Goal: Task Accomplishment & Management: Complete application form

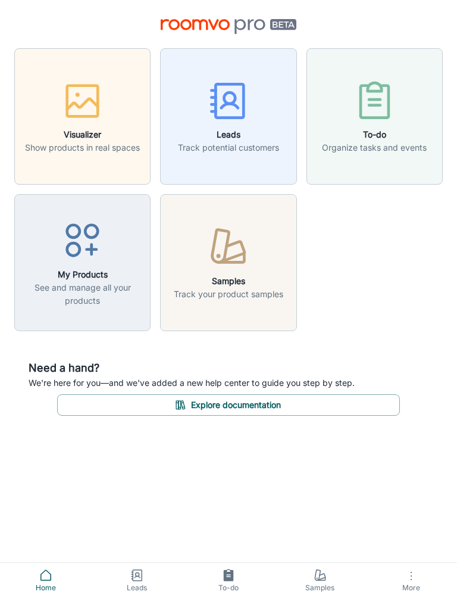
click at [44, 570] on icon at bounding box center [46, 575] width 14 height 14
click at [55, 589] on span "Home" at bounding box center [45, 588] width 77 height 11
click at [51, 565] on link "Home" at bounding box center [46, 580] width 92 height 35
click at [51, 564] on link "Home" at bounding box center [46, 580] width 92 height 35
click at [135, 593] on span "Leads" at bounding box center [137, 588] width 77 height 11
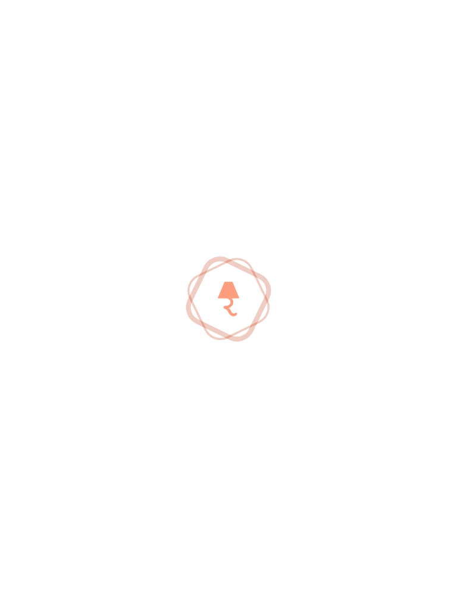
click at [135, 592] on div at bounding box center [228, 299] width 457 height 598
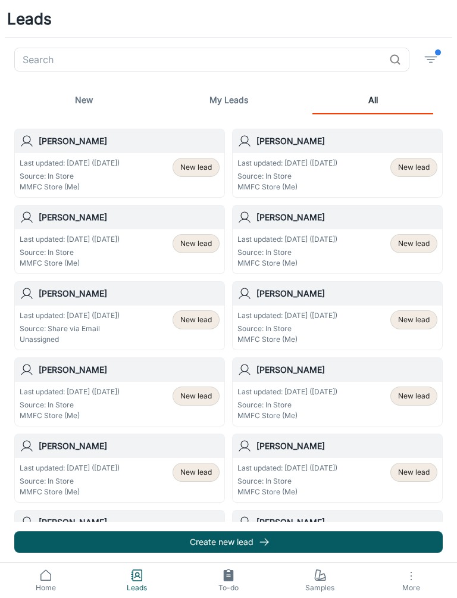
click at [322, 584] on span "Samples" at bounding box center [320, 588] width 77 height 11
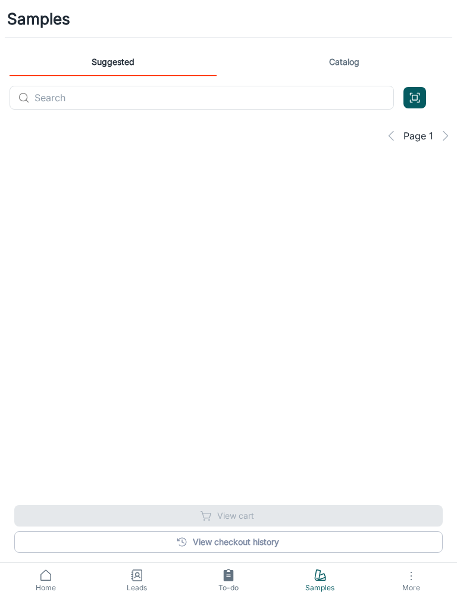
click at [416, 101] on icon "Open QR code scanner" at bounding box center [415, 98] width 13 height 14
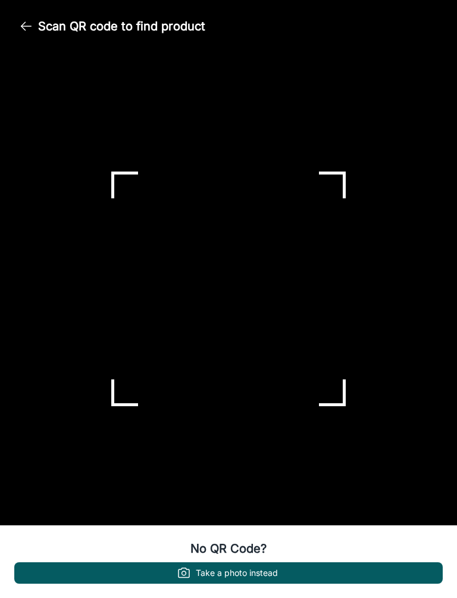
click at [317, 569] on button "Take a photo instead" at bounding box center [228, 572] width 429 height 21
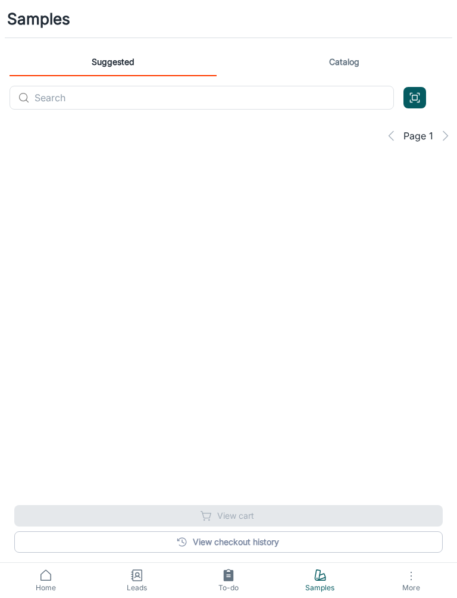
click at [323, 592] on span "Samples" at bounding box center [320, 588] width 77 height 11
click at [419, 99] on icon "Open QR code scanner" at bounding box center [415, 98] width 13 height 14
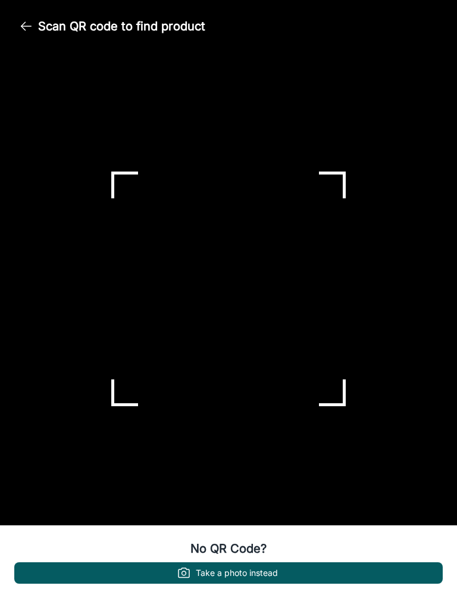
click at [235, 569] on button "Take a photo instead" at bounding box center [228, 572] width 429 height 21
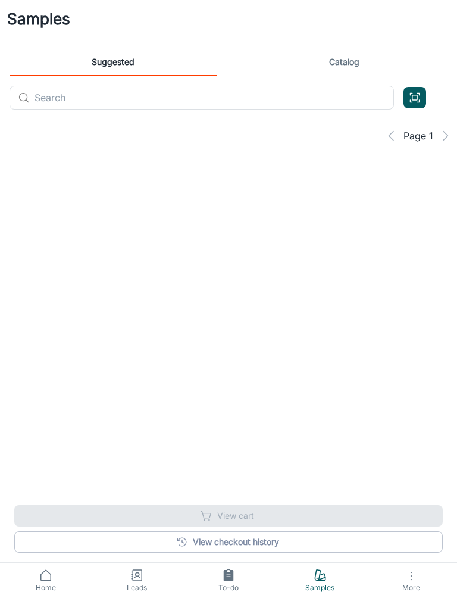
click at [415, 591] on span "More" at bounding box center [411, 587] width 77 height 9
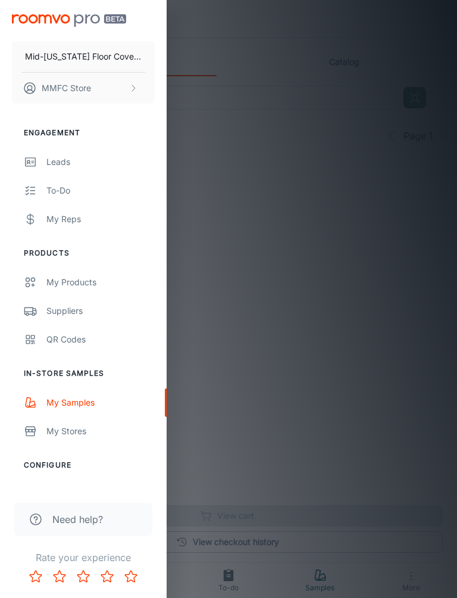
click at [257, 284] on div at bounding box center [228, 299] width 457 height 598
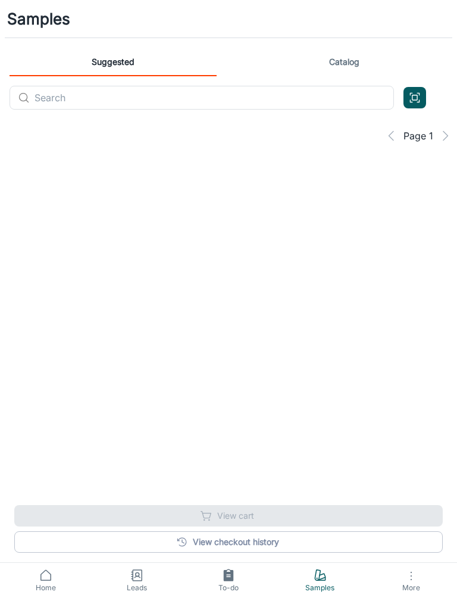
click at [143, 579] on icon at bounding box center [137, 575] width 14 height 14
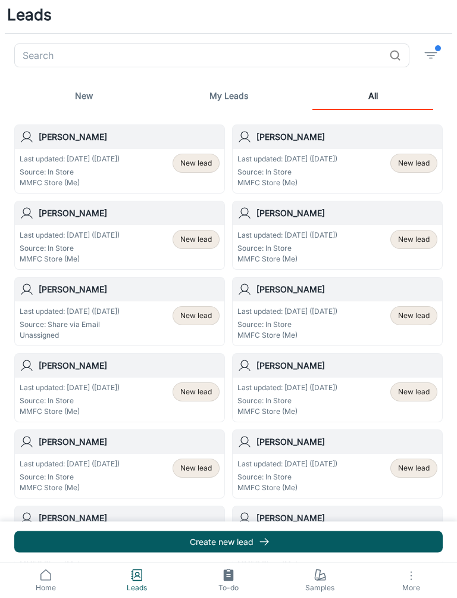
scroll to position [58, 0]
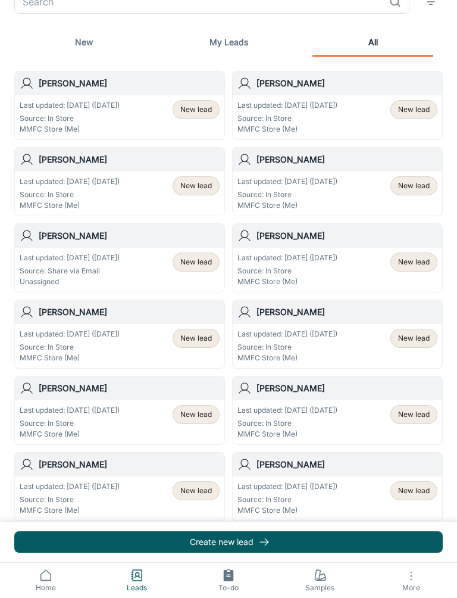
click at [231, 540] on button "Create new lead" at bounding box center [228, 541] width 429 height 21
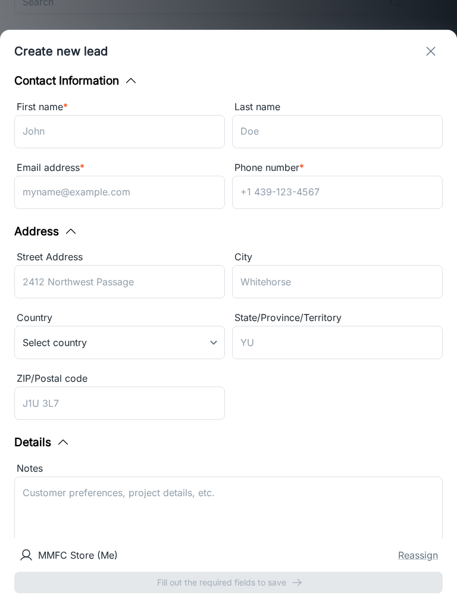
click at [150, 124] on input "First name *" at bounding box center [119, 131] width 211 height 33
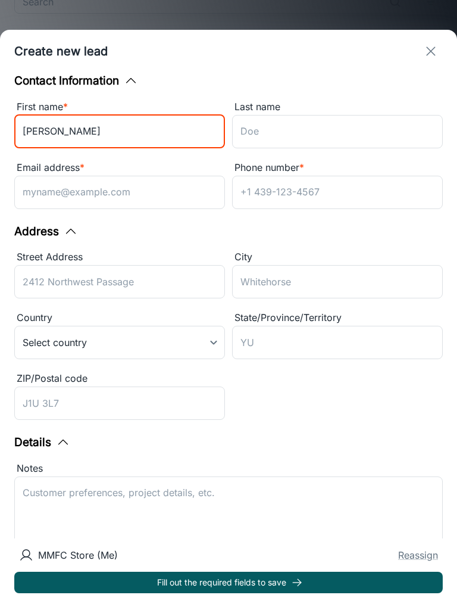
type input "[PERSON_NAME]"
click at [303, 134] on input "Last name" at bounding box center [337, 131] width 211 height 33
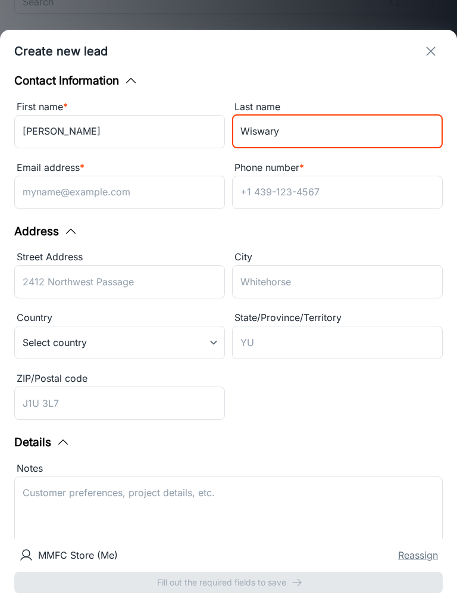
type input "Wiswary"
click at [169, 185] on input "Email address *" at bounding box center [119, 192] width 211 height 33
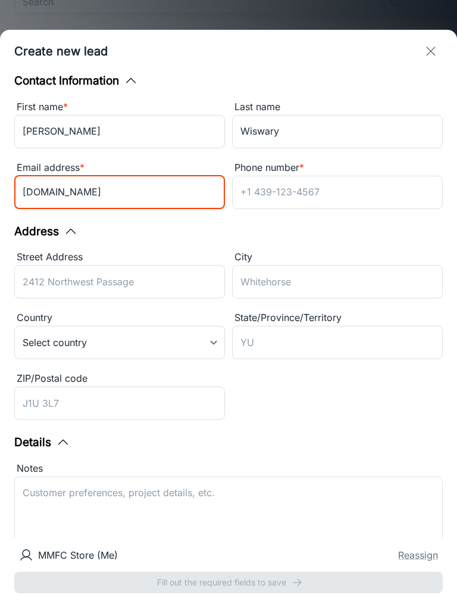
click at [322, 196] on input "Phone number *" at bounding box center [337, 192] width 211 height 33
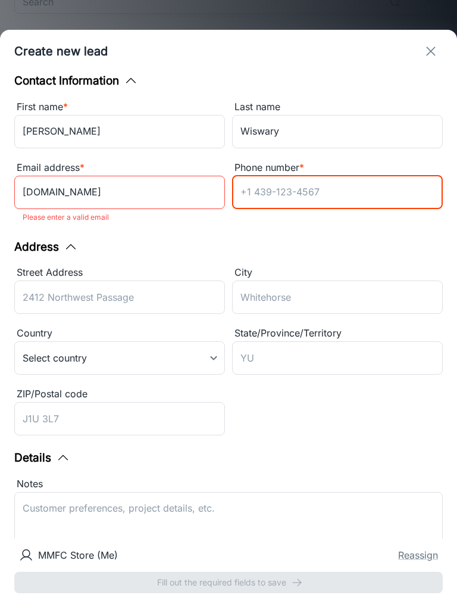
click at [24, 193] on input "[DOMAIN_NAME]" at bounding box center [119, 192] width 211 height 33
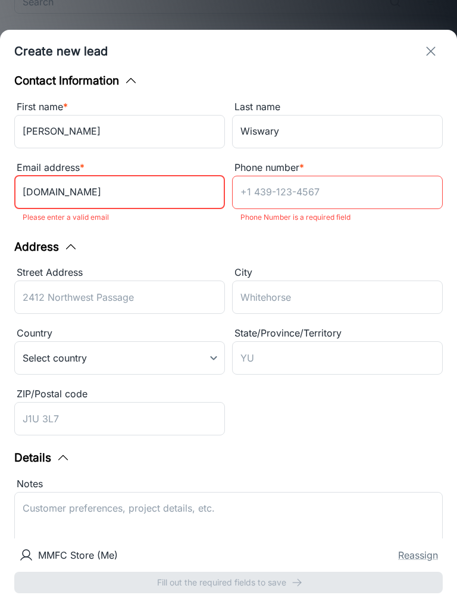
click at [141, 200] on input "[DOMAIN_NAME]" at bounding box center [119, 192] width 211 height 33
type input "e"
type input "p"
type input "[EMAIL_ADDRESS][DOMAIN_NAME]"
click at [345, 187] on input "Phone number *" at bounding box center [337, 192] width 211 height 33
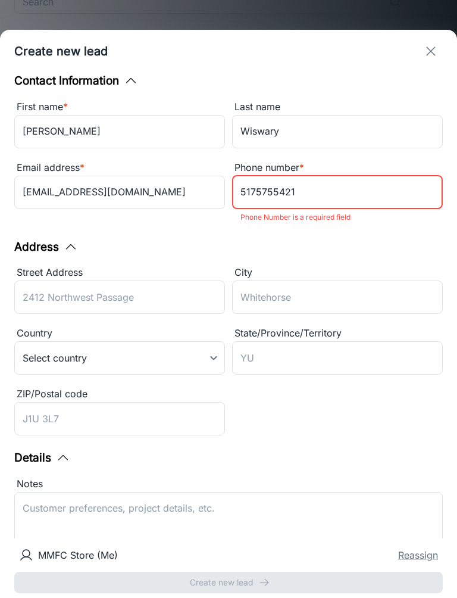
type input "5175755421"
click at [343, 286] on input "City" at bounding box center [337, 297] width 211 height 33
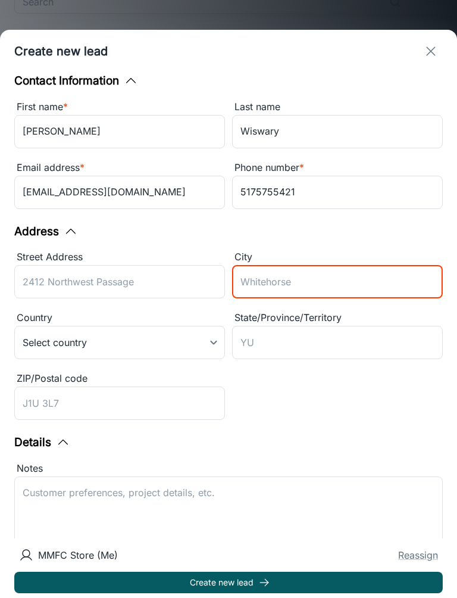
click at [367, 197] on input "5175755421" at bounding box center [337, 192] width 211 height 33
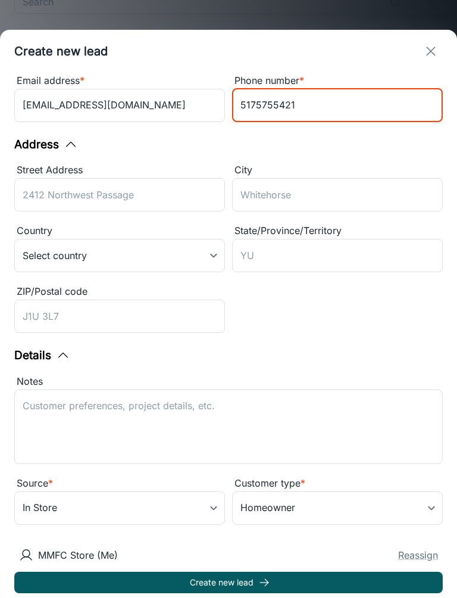
scroll to position [86, 0]
click at [233, 576] on button "Create new lead" at bounding box center [228, 582] width 429 height 21
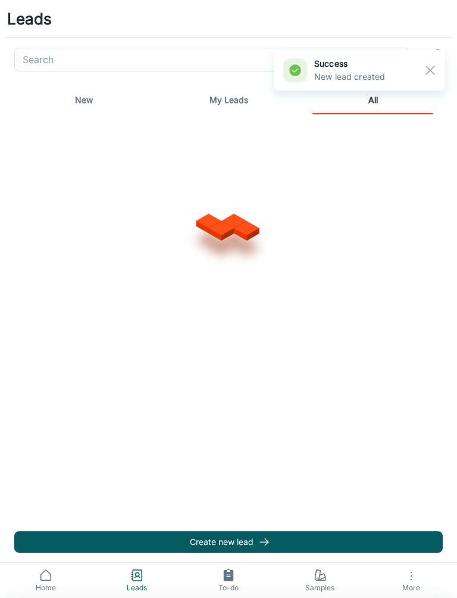
scroll to position [0, 0]
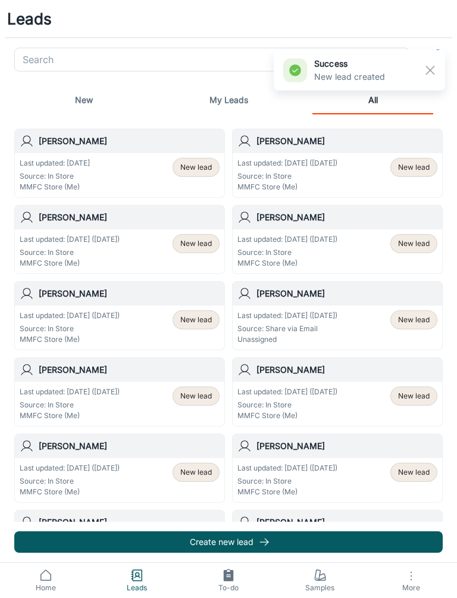
click at [133, 168] on div "Last updated: [DATE] Source: In Store MMFC Store (Me) New lead" at bounding box center [120, 175] width 200 height 35
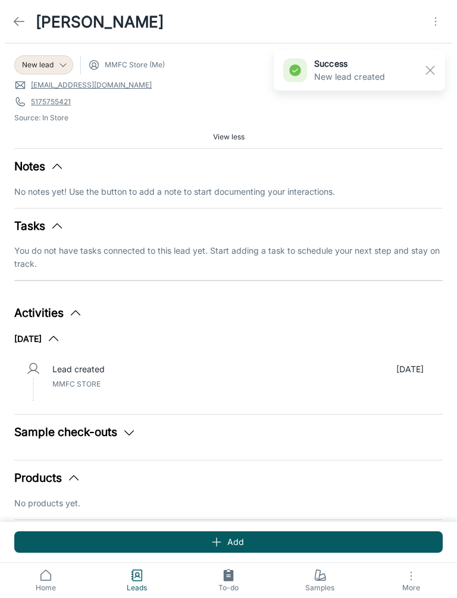
click at [264, 546] on button "Add" at bounding box center [228, 541] width 429 height 21
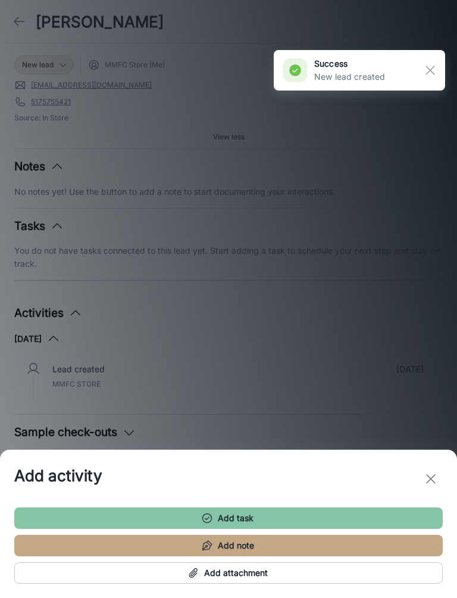
click at [387, 396] on div at bounding box center [228, 299] width 457 height 598
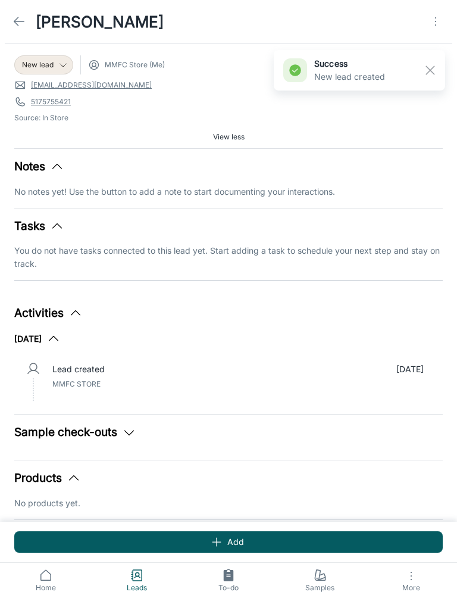
click at [435, 64] on rect "button" at bounding box center [431, 70] width 14 height 14
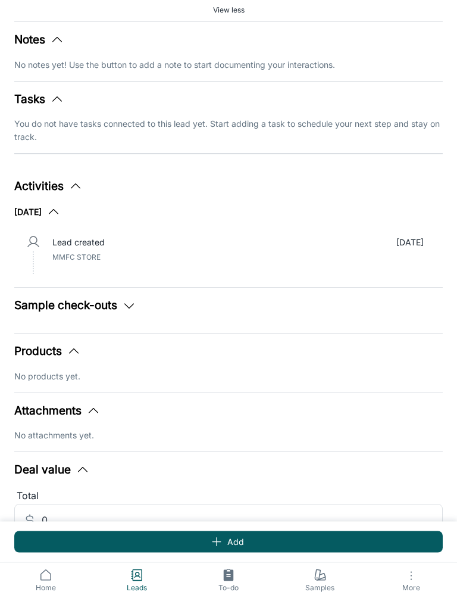
scroll to position [179, 0]
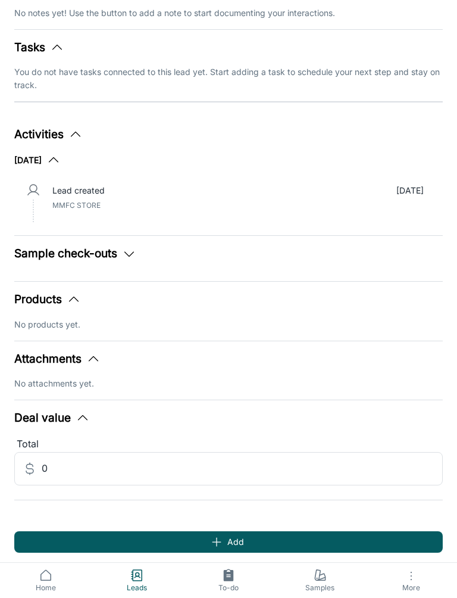
click at [94, 361] on icon "button" at bounding box center [93, 359] width 14 height 14
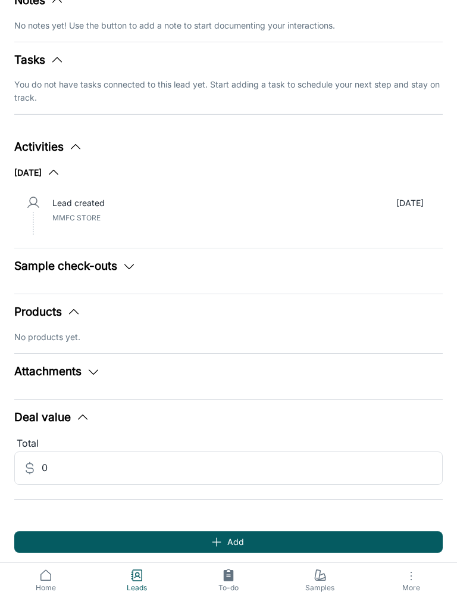
scroll to position [166, 0]
click at [90, 364] on button "Attachments" at bounding box center [57, 372] width 86 height 17
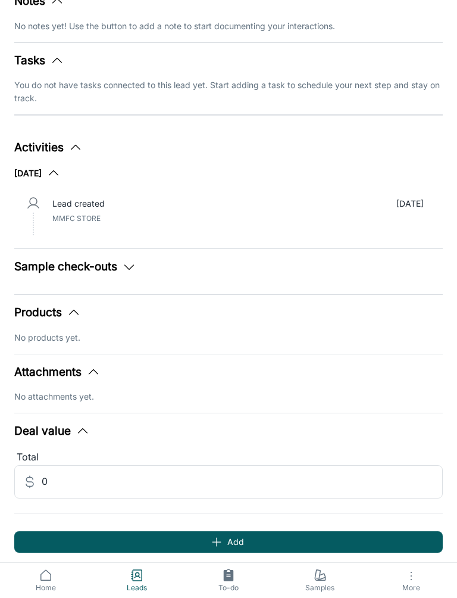
click at [82, 427] on icon "button" at bounding box center [83, 431] width 14 height 14
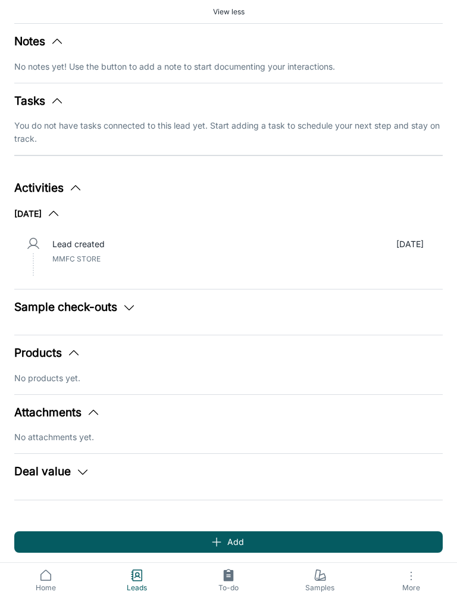
click at [62, 356] on button "Products" at bounding box center [47, 353] width 67 height 17
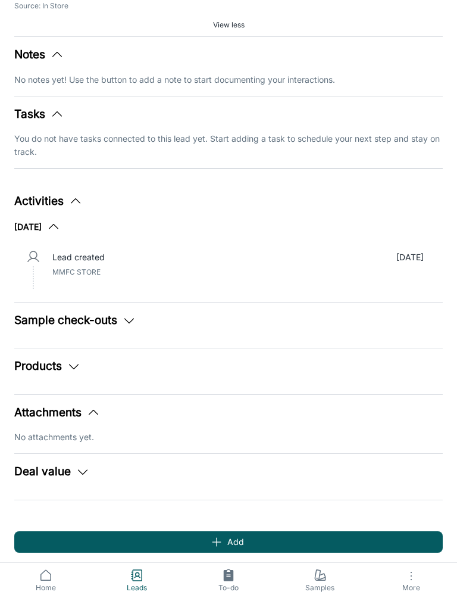
click at [96, 407] on icon "button" at bounding box center [93, 413] width 14 height 14
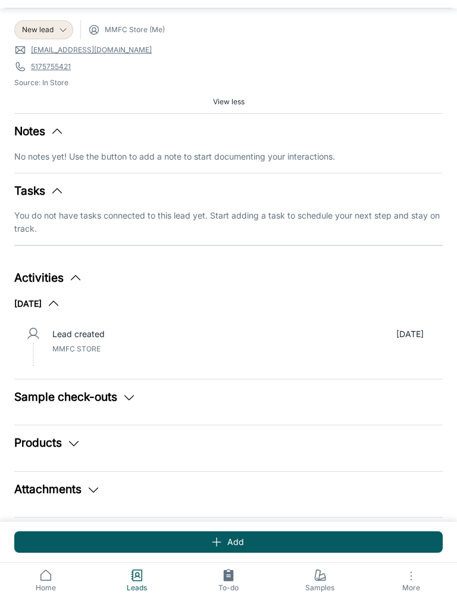
scroll to position [35, 0]
click at [130, 390] on button "Sample check-outs" at bounding box center [75, 398] width 122 height 17
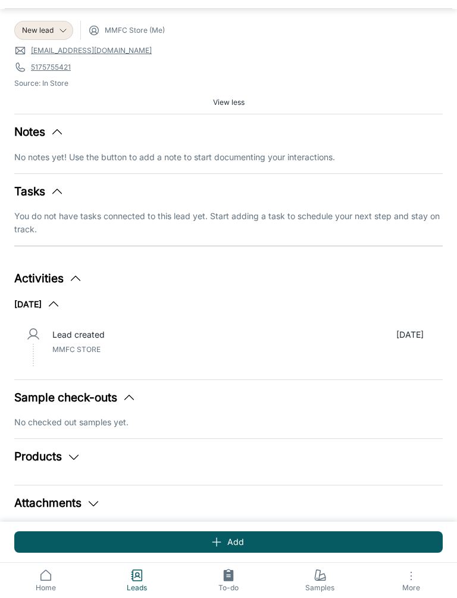
click at [226, 538] on button "Add" at bounding box center [228, 541] width 429 height 21
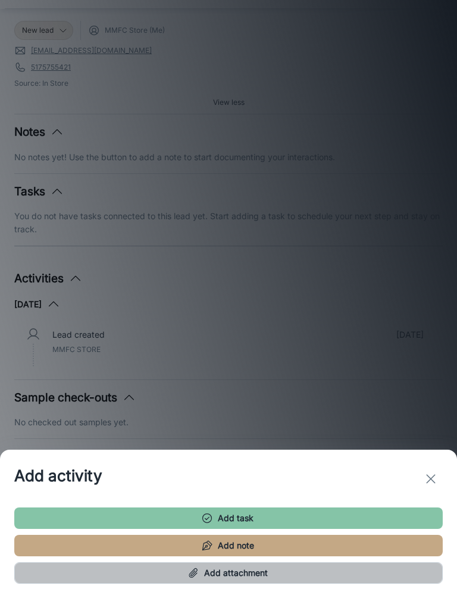
click at [282, 569] on button "Add attachment" at bounding box center [228, 572] width 429 height 21
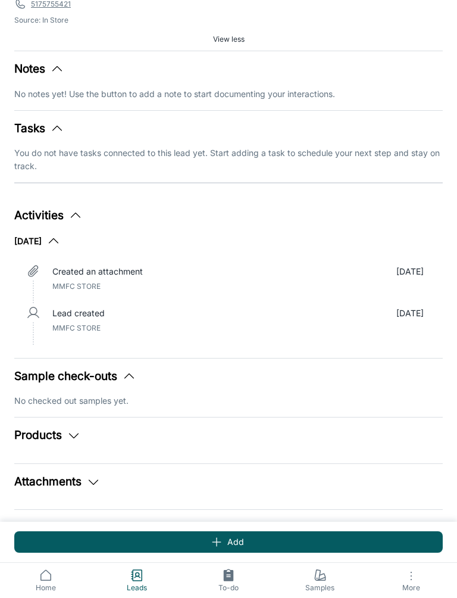
scroll to position [64, 0]
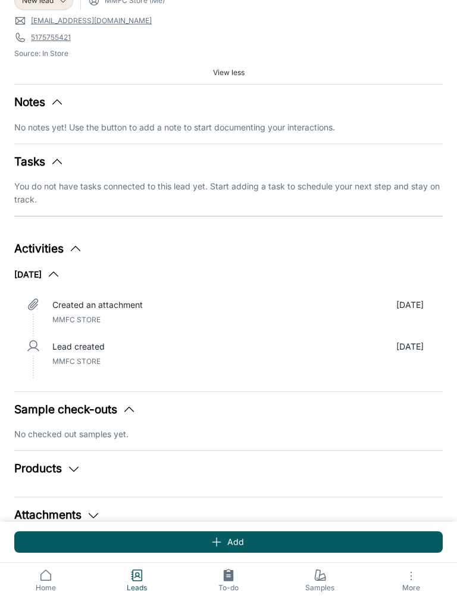
click at [48, 91] on div "New lead MMFC Store (Me) [EMAIL_ADDRESS][DOMAIN_NAME] 5175755421 Source: In Sto…" at bounding box center [225, 99] width 436 height 235
click at [58, 105] on icon "button" at bounding box center [57, 102] width 14 height 14
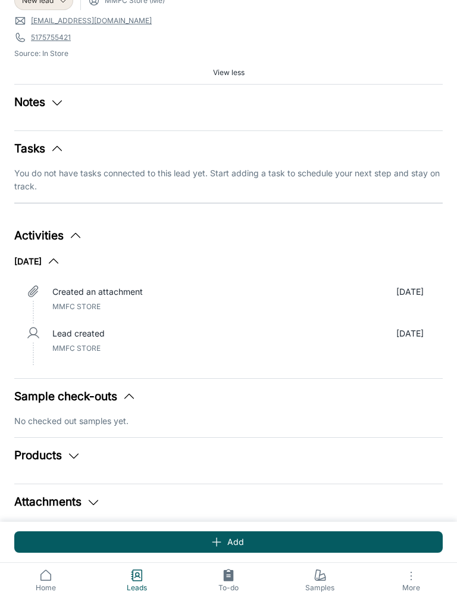
click at [211, 121] on div "New lead MMFC Store (Me) [EMAIL_ADDRESS][DOMAIN_NAME] 5175755421 Source: In Sto…" at bounding box center [225, 93] width 436 height 222
click at [64, 110] on button "Notes" at bounding box center [39, 102] width 50 height 17
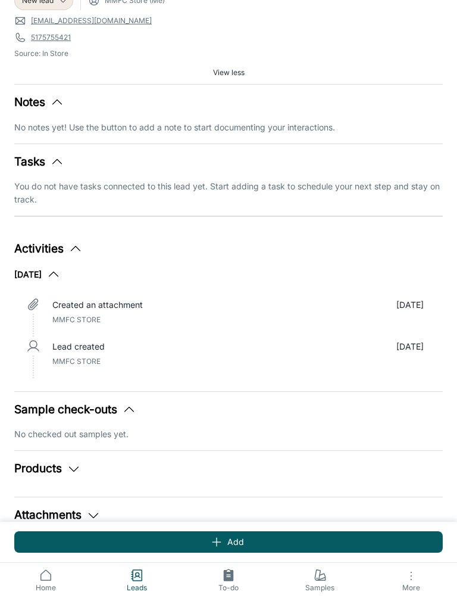
click at [98, 123] on p "No notes yet! Use the button to add a note to start documenting your interactio…" at bounding box center [228, 127] width 429 height 13
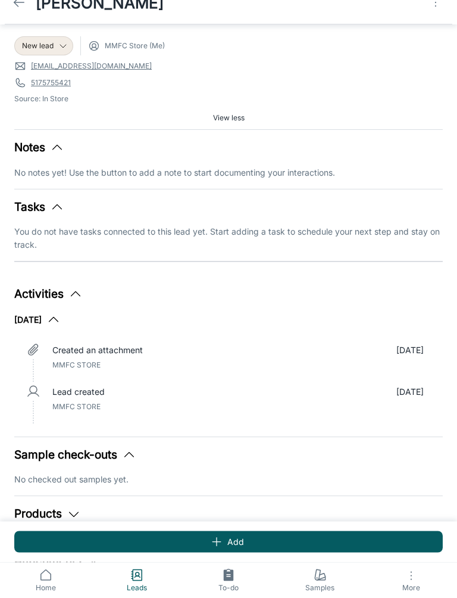
scroll to position [0, 0]
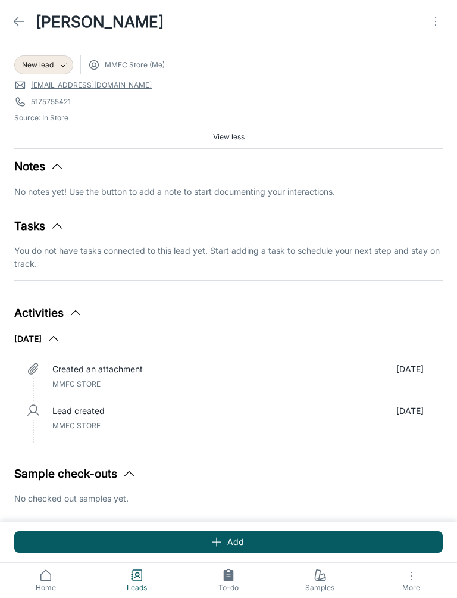
click at [268, 539] on button "Add" at bounding box center [228, 541] width 429 height 21
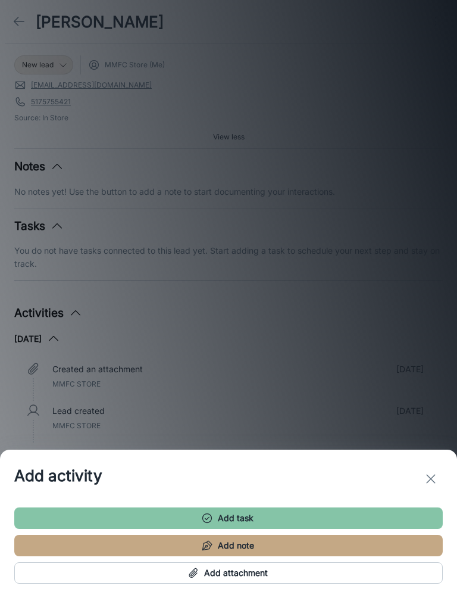
click at [230, 549] on button "Add note" at bounding box center [228, 545] width 429 height 21
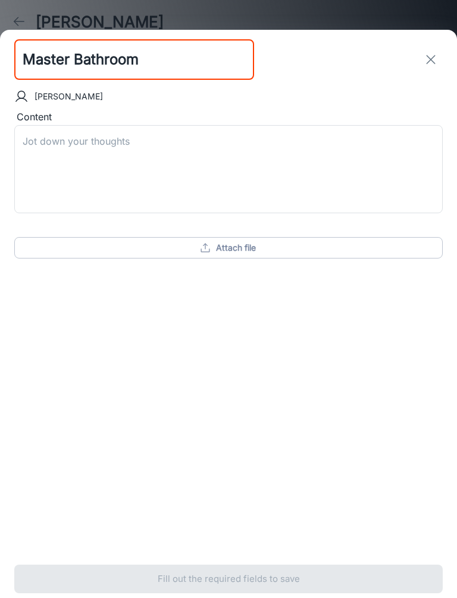
type input "Master Bathroom"
click at [237, 159] on textarea "Content" at bounding box center [229, 169] width 412 height 69
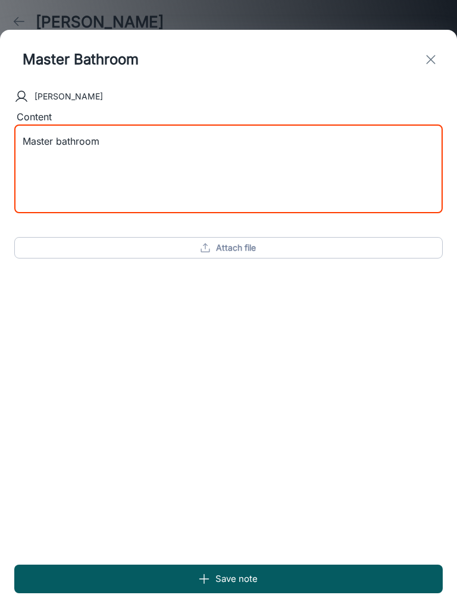
type textarea "Master bathroom"
click at [120, 48] on input "Master Bathroom" at bounding box center [134, 59] width 240 height 41
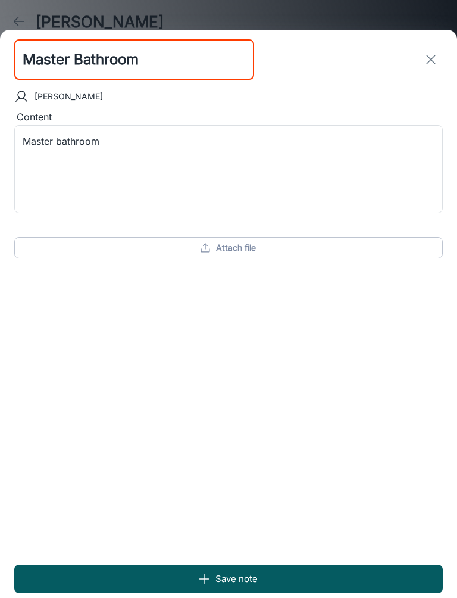
click at [164, 60] on input "Master Bathroom" at bounding box center [134, 59] width 240 height 41
type input "Master Bedroom"
click at [161, 139] on textarea "Master bathroom" at bounding box center [229, 169] width 412 height 69
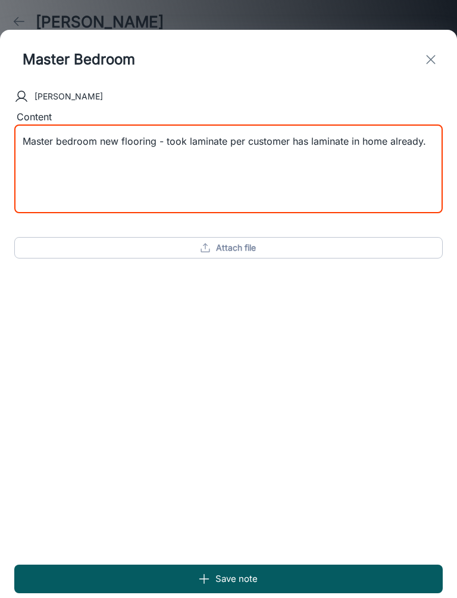
type textarea "Master bedroom new flooring - took laminate per customer has laminate in home a…"
click at [255, 565] on button "Save note" at bounding box center [228, 579] width 429 height 29
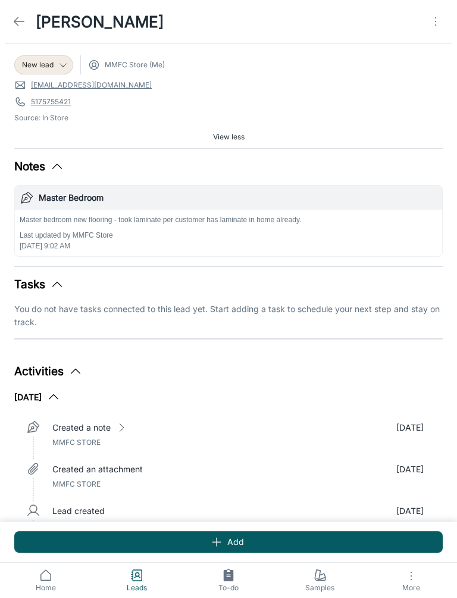
click at [7, 23] on link at bounding box center [19, 22] width 24 height 24
